Goal: Navigation & Orientation: Go to known website

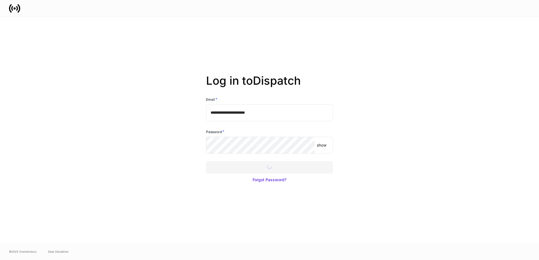
drag, startPoint x: 263, startPoint y: 168, endPoint x: 274, endPoint y: 168, distance: 11.3
click at [263, 168] on div at bounding box center [269, 130] width 539 height 260
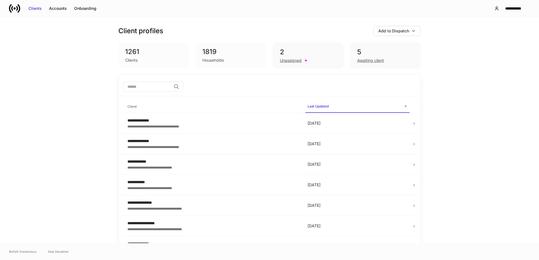
click at [455, 110] on div "**********" at bounding box center [269, 130] width 539 height 227
